Goal: Task Accomplishment & Management: Complete application form

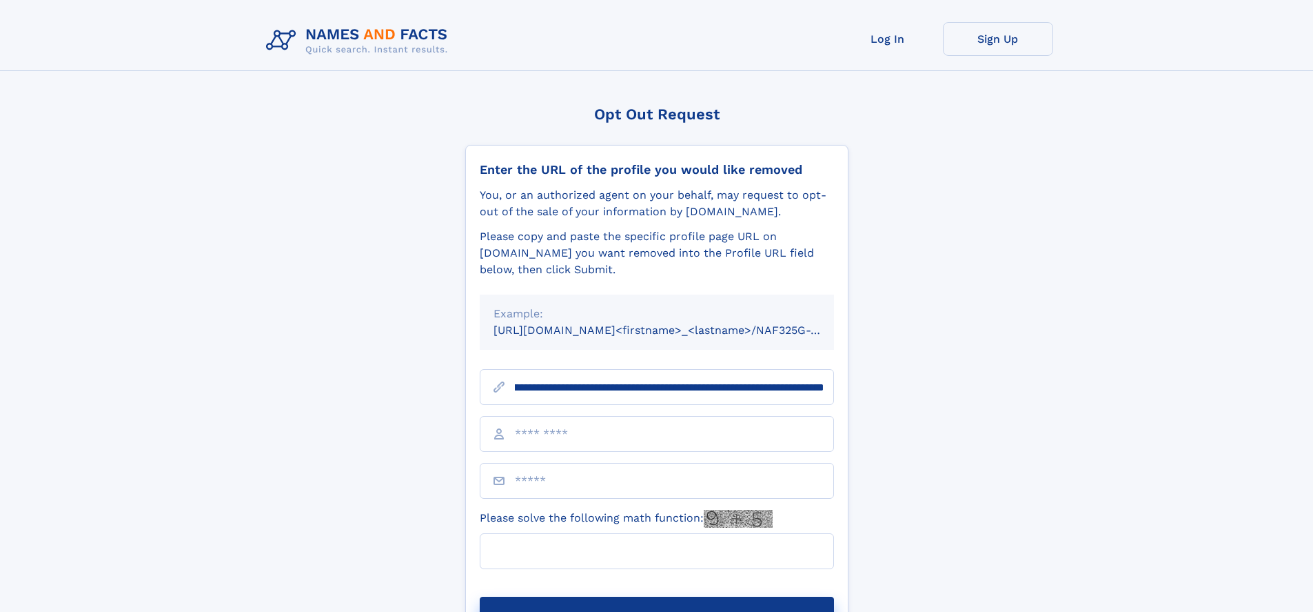
scroll to position [0, 139]
type input "**********"
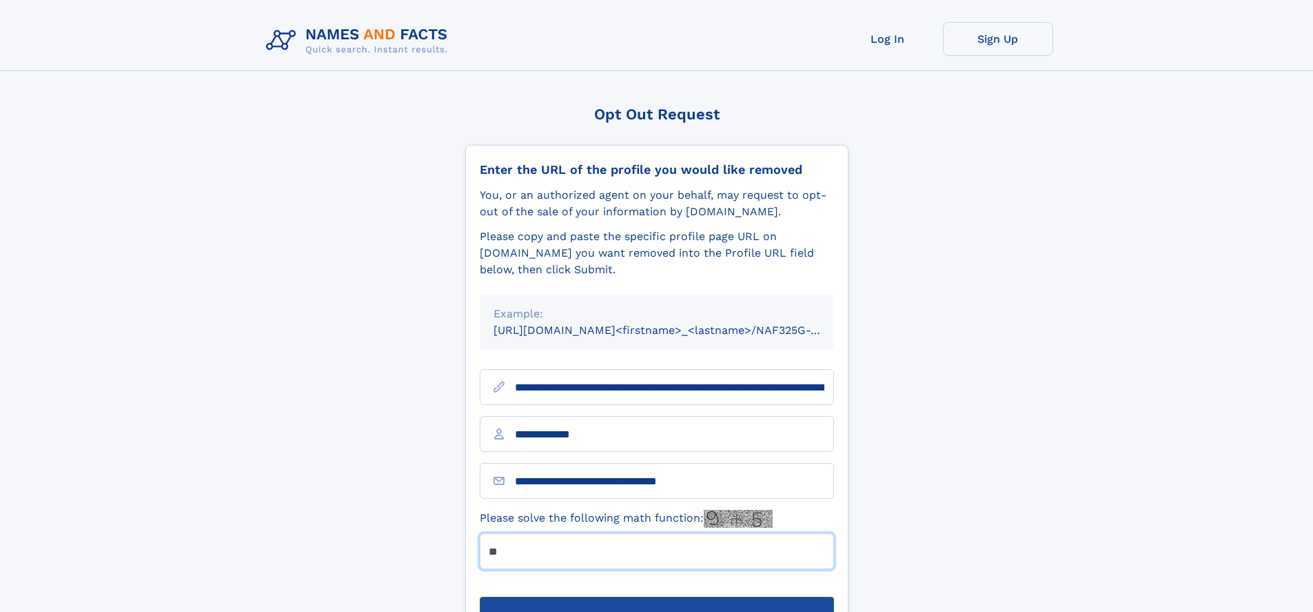
type input "**"
click at [656, 596] on button "Submit Opt Out Request" at bounding box center [657, 618] width 354 height 44
